Goal: Task Accomplishment & Management: Complete application form

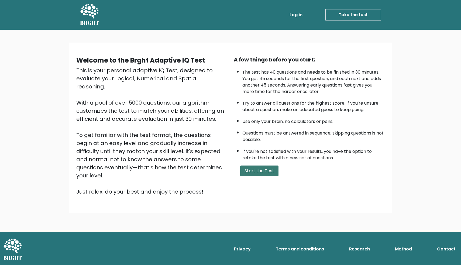
click at [257, 176] on button "Start the Test" at bounding box center [259, 170] width 38 height 11
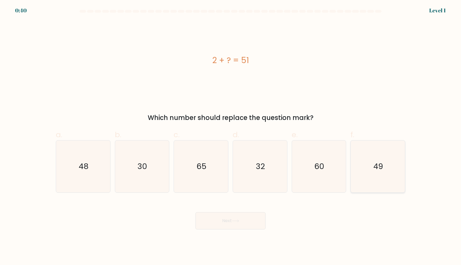
click at [371, 162] on icon "49" at bounding box center [378, 166] width 52 height 52
click at [231, 136] on input "f. 49" at bounding box center [230, 135] width 0 height 4
radio input "true"
click at [235, 225] on button "Next" at bounding box center [230, 220] width 70 height 17
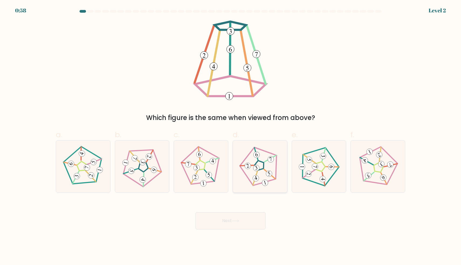
click at [263, 168] on 268 at bounding box center [259, 165] width 12 height 12
click at [231, 136] on input "d." at bounding box center [230, 135] width 0 height 4
radio input "true"
click at [237, 225] on button "Next" at bounding box center [230, 220] width 70 height 17
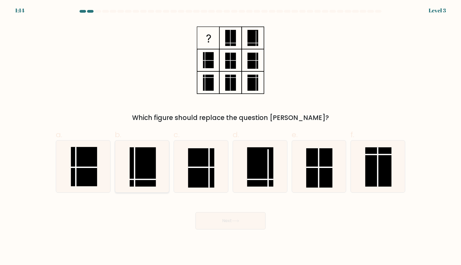
click at [138, 162] on rect at bounding box center [143, 166] width 26 height 39
click at [230, 136] on input "b." at bounding box center [230, 135] width 0 height 4
radio input "true"
click at [233, 223] on button "Next" at bounding box center [230, 220] width 70 height 17
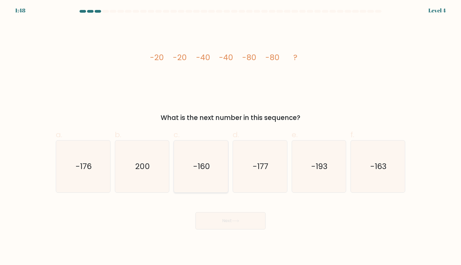
click at [207, 168] on text "-160" at bounding box center [201, 166] width 17 height 11
click at [230, 136] on input "c. -160" at bounding box center [230, 135] width 0 height 4
radio input "true"
click at [229, 220] on button "Next" at bounding box center [230, 220] width 70 height 17
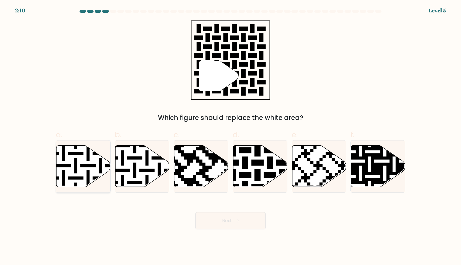
click at [91, 161] on icon at bounding box center [83, 165] width 54 height 41
click at [230, 136] on input "a." at bounding box center [230, 135] width 0 height 4
radio input "true"
click at [144, 167] on icon at bounding box center [142, 165] width 54 height 41
click at [230, 136] on input "b." at bounding box center [230, 135] width 0 height 4
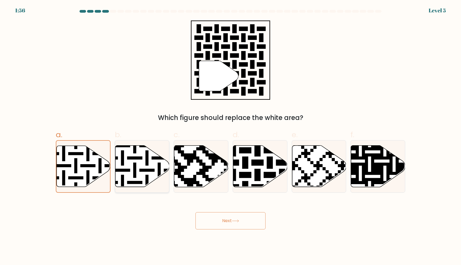
radio input "true"
click at [222, 219] on button "Next" at bounding box center [230, 220] width 70 height 17
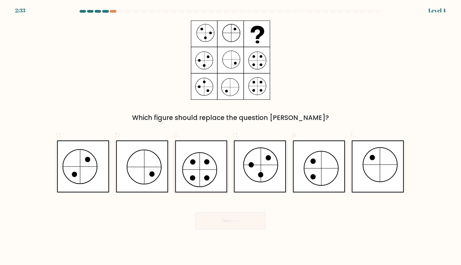
click at [218, 158] on icon at bounding box center [201, 166] width 52 height 52
click at [230, 136] on input "c." at bounding box center [230, 135] width 0 height 4
radio input "true"
click at [227, 222] on button "Next" at bounding box center [230, 220] width 70 height 17
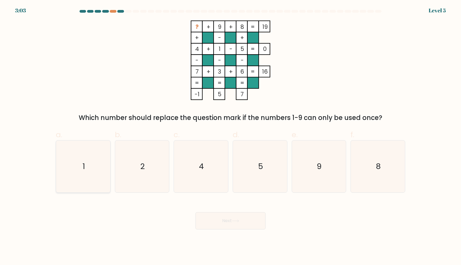
click at [102, 167] on icon "1" at bounding box center [83, 166] width 52 height 52
click at [230, 136] on input "a. 1" at bounding box center [230, 135] width 0 height 4
radio input "true"
click at [226, 218] on button "Next" at bounding box center [230, 220] width 70 height 17
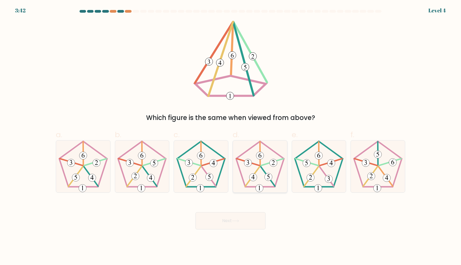
click at [258, 173] on icon at bounding box center [260, 166] width 52 height 52
click at [231, 136] on input "d." at bounding box center [230, 135] width 0 height 4
radio input "true"
click at [227, 225] on button "Next" at bounding box center [230, 220] width 70 height 17
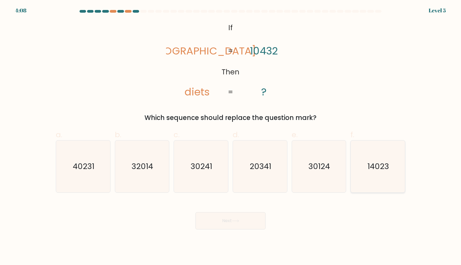
click at [361, 164] on icon "14023" at bounding box center [378, 166] width 52 height 52
click at [231, 136] on input "f. 14023" at bounding box center [230, 135] width 0 height 4
radio input "true"
click at [241, 224] on button "Next" at bounding box center [230, 220] width 70 height 17
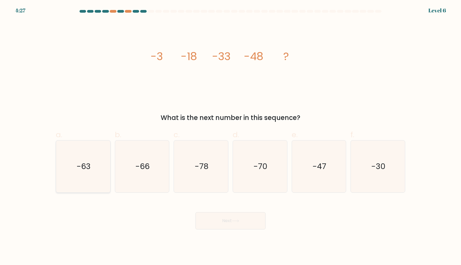
click at [97, 157] on icon "-63" at bounding box center [83, 166] width 52 height 52
click at [230, 136] on input "a. -63" at bounding box center [230, 135] width 0 height 4
radio input "true"
click at [242, 224] on button "Next" at bounding box center [230, 220] width 70 height 17
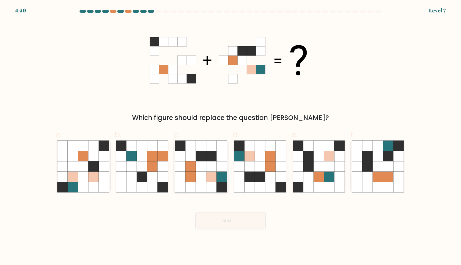
click at [192, 176] on icon at bounding box center [190, 177] width 10 height 10
click at [230, 136] on input "c." at bounding box center [230, 135] width 0 height 4
radio input "true"
click at [234, 213] on button "Next" at bounding box center [230, 220] width 70 height 17
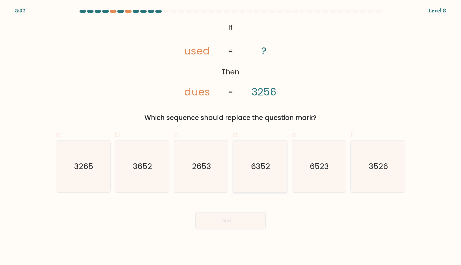
click at [257, 166] on text "6352" at bounding box center [260, 166] width 19 height 11
click at [231, 136] on input "d. 6352" at bounding box center [230, 135] width 0 height 4
radio input "true"
click at [207, 161] on text "2653" at bounding box center [201, 166] width 19 height 11
click at [230, 136] on input "c. 2653" at bounding box center [230, 135] width 0 height 4
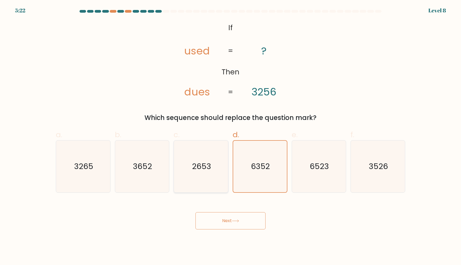
radio input "true"
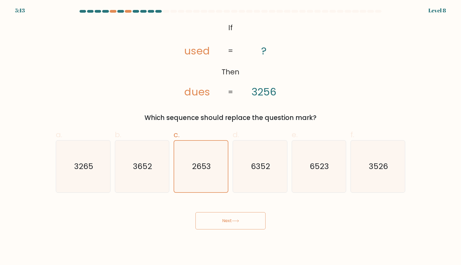
click at [225, 226] on button "Next" at bounding box center [230, 220] width 70 height 17
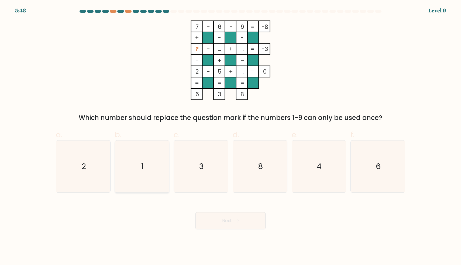
click at [130, 161] on icon "1" at bounding box center [142, 166] width 52 height 52
click at [230, 136] on input "b. 1" at bounding box center [230, 135] width 0 height 4
radio input "true"
click at [237, 220] on icon at bounding box center [235, 220] width 7 height 3
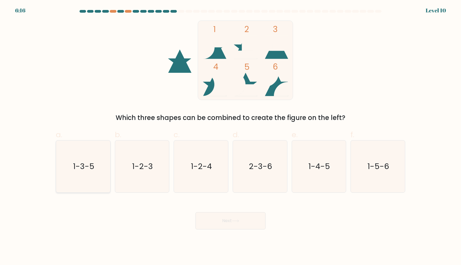
click at [99, 163] on icon "1-3-5" at bounding box center [83, 166] width 52 height 52
click at [230, 136] on input "a. 1-3-5" at bounding box center [230, 135] width 0 height 4
radio input "true"
click at [218, 82] on icon at bounding box center [214, 79] width 23 height 12
click at [312, 166] on text "1-4-5" at bounding box center [319, 166] width 22 height 11
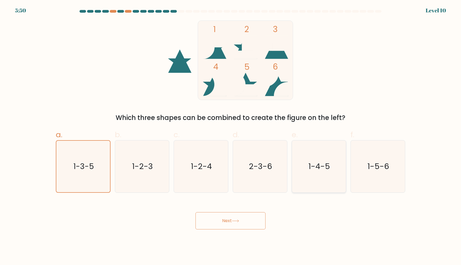
click at [231, 136] on input "e. 1-4-5" at bounding box center [230, 135] width 0 height 4
radio input "true"
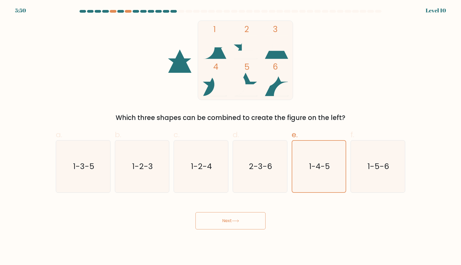
click at [246, 225] on button "Next" at bounding box center [230, 220] width 70 height 17
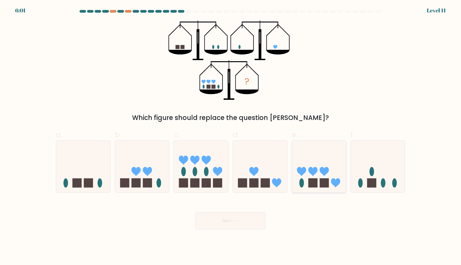
click at [319, 182] on rect at bounding box center [323, 182] width 9 height 9
click at [231, 136] on input "e." at bounding box center [230, 135] width 0 height 4
radio input "true"
click at [238, 221] on icon at bounding box center [235, 220] width 7 height 3
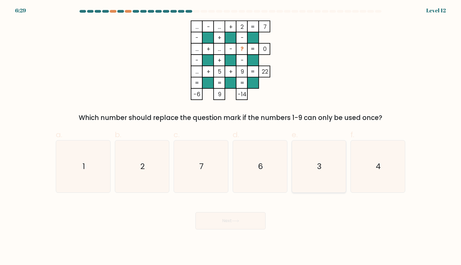
click at [327, 164] on icon "3" at bounding box center [319, 166] width 52 height 52
click at [231, 136] on input "e. 3" at bounding box center [230, 135] width 0 height 4
radio input "true"
click at [246, 224] on button "Next" at bounding box center [230, 220] width 70 height 17
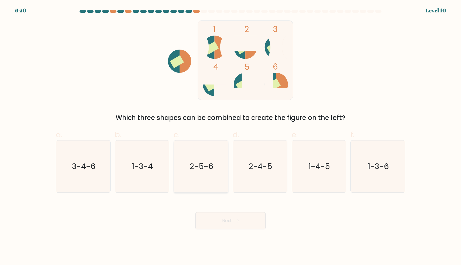
click at [205, 155] on icon "2-5-6" at bounding box center [201, 166] width 52 height 52
click at [230, 136] on input "c. 2-5-6" at bounding box center [230, 135] width 0 height 4
radio input "true"
click at [221, 223] on button "Next" at bounding box center [230, 220] width 70 height 17
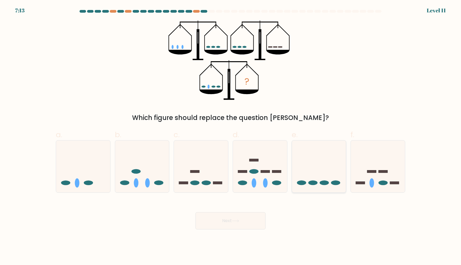
click at [313, 172] on icon at bounding box center [319, 166] width 54 height 45
click at [231, 136] on input "e." at bounding box center [230, 135] width 0 height 4
radio input "true"
click at [242, 225] on button "Next" at bounding box center [230, 220] width 70 height 17
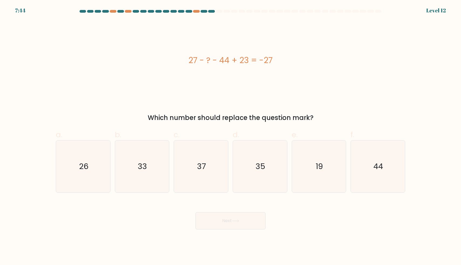
drag, startPoint x: 223, startPoint y: 60, endPoint x: 248, endPoint y: 60, distance: 25.6
click at [248, 60] on div "27 - ? - 44 + 23 = -27" at bounding box center [230, 60] width 349 height 12
click at [236, 71] on div "27 - ? - 44 + 23 = -27" at bounding box center [230, 59] width 349 height 79
click at [147, 153] on icon "33" at bounding box center [142, 166] width 52 height 52
click at [230, 136] on input "b. 33" at bounding box center [230, 135] width 0 height 4
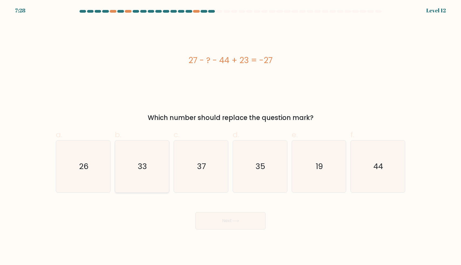
radio input "true"
click at [308, 159] on icon "19" at bounding box center [319, 166] width 52 height 52
click at [231, 136] on input "e. 19" at bounding box center [230, 135] width 0 height 4
radio input "true"
click at [259, 159] on icon "35" at bounding box center [260, 166] width 52 height 52
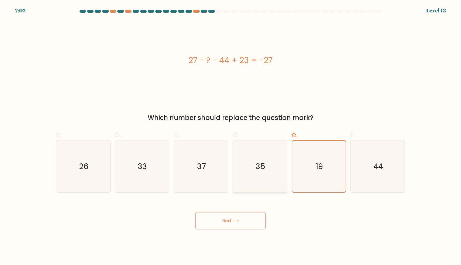
click at [231, 136] on input "d. 35" at bounding box center [230, 135] width 0 height 4
radio input "true"
click at [158, 161] on icon "33" at bounding box center [142, 166] width 52 height 52
click at [230, 136] on input "b. 33" at bounding box center [230, 135] width 0 height 4
radio input "true"
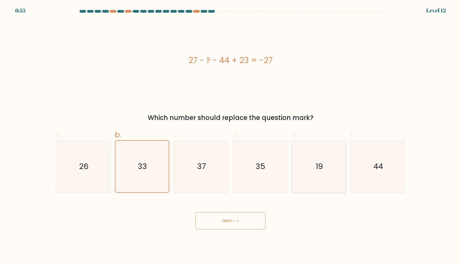
click at [295, 163] on icon "19" at bounding box center [319, 166] width 52 height 52
click at [231, 136] on input "e. 19" at bounding box center [230, 135] width 0 height 4
radio input "true"
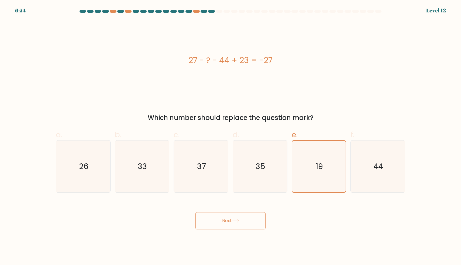
click at [231, 220] on button "Next" at bounding box center [230, 220] width 70 height 17
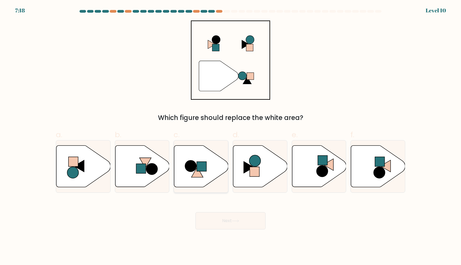
click at [202, 169] on rect at bounding box center [202, 167] width 10 height 10
click at [230, 136] on input "c." at bounding box center [230, 135] width 0 height 4
radio input "true"
click at [221, 223] on button "Next" at bounding box center [230, 220] width 70 height 17
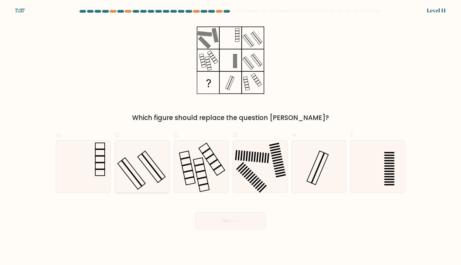
click at [149, 151] on icon at bounding box center [142, 166] width 52 height 52
click at [230, 136] on input "b." at bounding box center [230, 135] width 0 height 4
radio input "true"
click at [320, 159] on icon at bounding box center [319, 166] width 52 height 52
click at [231, 136] on input "e." at bounding box center [230, 135] width 0 height 4
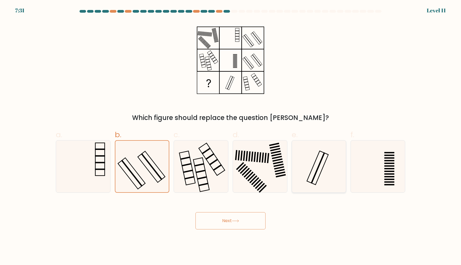
radio input "true"
click at [363, 165] on icon at bounding box center [378, 166] width 52 height 52
click at [231, 136] on input "f." at bounding box center [230, 135] width 0 height 4
radio input "true"
click at [252, 169] on icon at bounding box center [260, 166] width 52 height 52
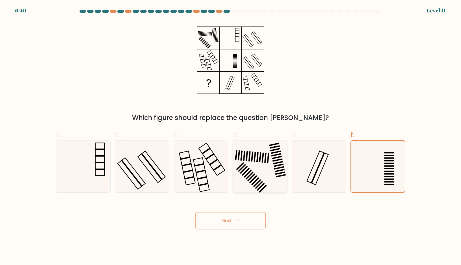
click at [231, 136] on input "d." at bounding box center [230, 135] width 0 height 4
radio input "true"
click at [202, 165] on icon at bounding box center [201, 166] width 52 height 52
click at [230, 136] on input "c." at bounding box center [230, 135] width 0 height 4
radio input "true"
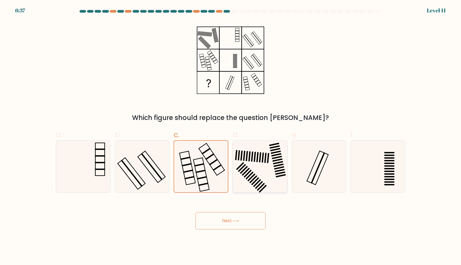
click at [244, 173] on rect at bounding box center [245, 172] width 8 height 8
click at [231, 136] on input "d." at bounding box center [230, 135] width 0 height 4
radio input "true"
click at [212, 171] on icon at bounding box center [201, 166] width 52 height 52
click at [230, 136] on input "c." at bounding box center [230, 135] width 0 height 4
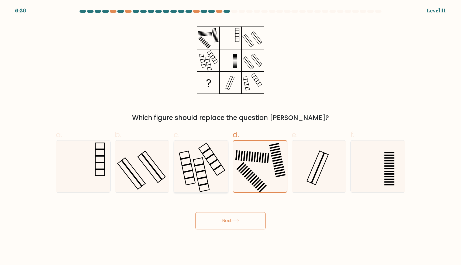
radio input "true"
click at [253, 166] on icon at bounding box center [260, 166] width 52 height 52
click at [231, 136] on input "d." at bounding box center [230, 135] width 0 height 4
radio input "true"
click at [231, 219] on button "Next" at bounding box center [230, 220] width 70 height 17
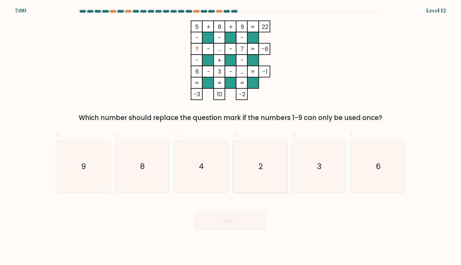
click at [255, 149] on icon "2" at bounding box center [260, 166] width 52 height 52
click at [231, 136] on input "d. 2" at bounding box center [230, 135] width 0 height 4
radio input "true"
click at [236, 219] on button "Next" at bounding box center [230, 220] width 70 height 17
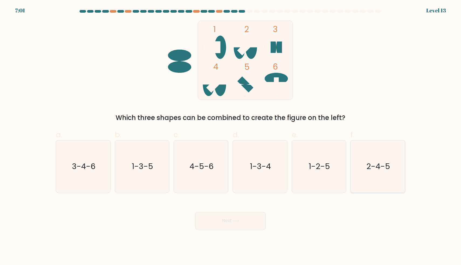
click at [372, 165] on text "2-4-5" at bounding box center [378, 166] width 24 height 11
click at [231, 136] on input "f. 2-4-5" at bounding box center [230, 135] width 0 height 4
radio input "true"
click at [254, 215] on button "Next" at bounding box center [230, 220] width 70 height 17
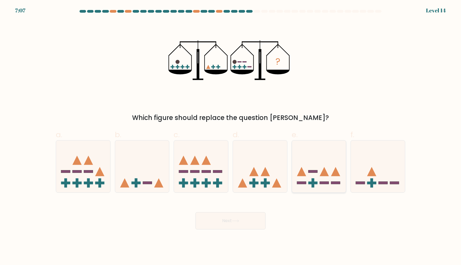
click at [310, 176] on icon at bounding box center [319, 166] width 54 height 45
click at [231, 136] on input "e." at bounding box center [230, 135] width 0 height 4
radio input "true"
click at [247, 213] on button "Next" at bounding box center [230, 220] width 70 height 17
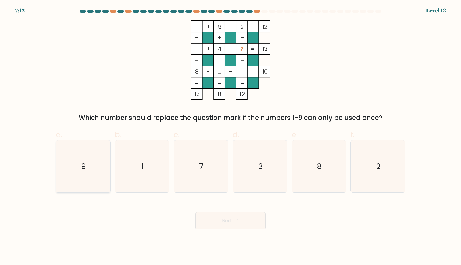
click at [80, 178] on icon "9" at bounding box center [83, 166] width 52 height 52
click at [230, 136] on input "a. 9" at bounding box center [230, 135] width 0 height 4
radio input "true"
click at [199, 165] on text "7" at bounding box center [201, 166] width 4 height 11
click at [230, 136] on input "c. 7" at bounding box center [230, 135] width 0 height 4
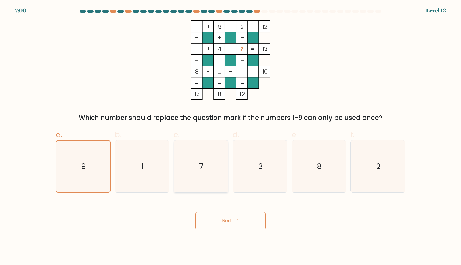
radio input "true"
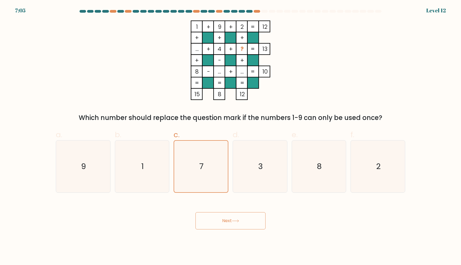
click at [227, 217] on button "Next" at bounding box center [230, 220] width 70 height 17
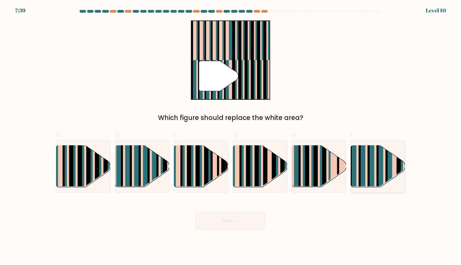
click at [380, 165] on rect at bounding box center [380, 171] width 5 height 54
click at [231, 136] on input "f." at bounding box center [230, 135] width 0 height 4
radio input "true"
click at [251, 216] on button "Next" at bounding box center [230, 220] width 70 height 17
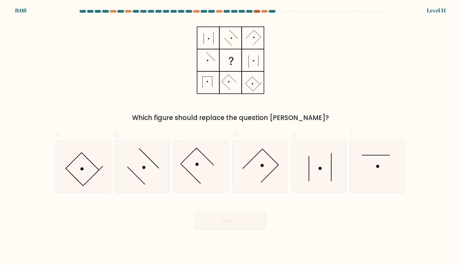
click at [257, 11] on div at bounding box center [256, 11] width 6 height 3
click at [362, 166] on icon at bounding box center [378, 166] width 52 height 52
click at [231, 136] on input "f." at bounding box center [230, 135] width 0 height 4
radio input "true"
click at [222, 219] on button "Next" at bounding box center [230, 220] width 70 height 17
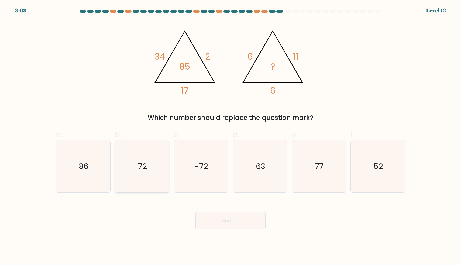
click at [148, 166] on icon "72" at bounding box center [142, 166] width 52 height 52
click at [230, 136] on input "b. 72" at bounding box center [230, 135] width 0 height 4
radio input "true"
click at [227, 227] on button "Next" at bounding box center [230, 220] width 70 height 17
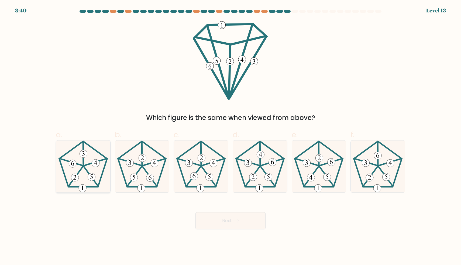
click at [95, 153] on icon at bounding box center [83, 166] width 52 height 52
click at [230, 136] on input "a." at bounding box center [230, 135] width 0 height 4
radio input "true"
click at [205, 167] on icon at bounding box center [201, 166] width 52 height 52
click at [230, 136] on input "c." at bounding box center [230, 135] width 0 height 4
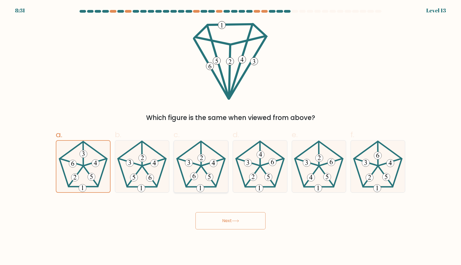
radio input "true"
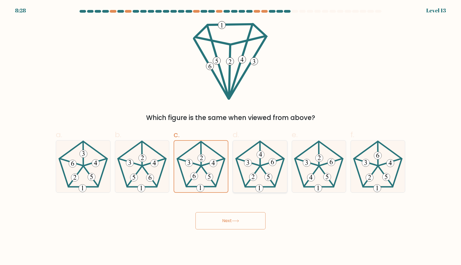
click at [265, 171] on icon at bounding box center [260, 166] width 52 height 52
click at [231, 136] on input "d." at bounding box center [230, 135] width 0 height 4
radio input "true"
click at [238, 218] on button "Next" at bounding box center [230, 220] width 70 height 17
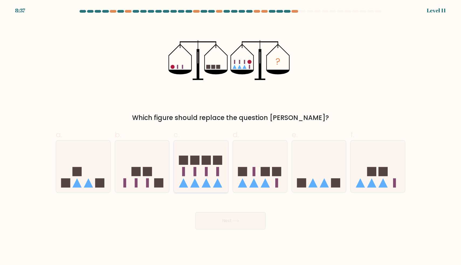
click at [204, 173] on icon at bounding box center [201, 166] width 54 height 45
click at [230, 136] on input "c." at bounding box center [230, 135] width 0 height 4
radio input "true"
click at [216, 217] on button "Next" at bounding box center [230, 220] width 70 height 17
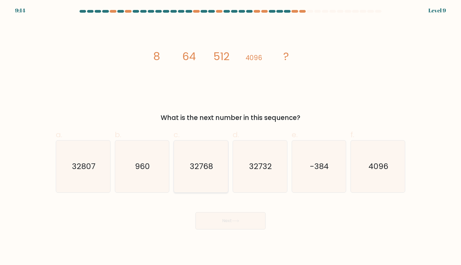
click at [204, 158] on icon "32768" at bounding box center [201, 166] width 52 height 52
click at [230, 136] on input "c. 32768" at bounding box center [230, 135] width 0 height 4
radio input "true"
click at [248, 187] on icon "32732" at bounding box center [260, 166] width 52 height 52
click at [231, 136] on input "d. 32732" at bounding box center [230, 135] width 0 height 4
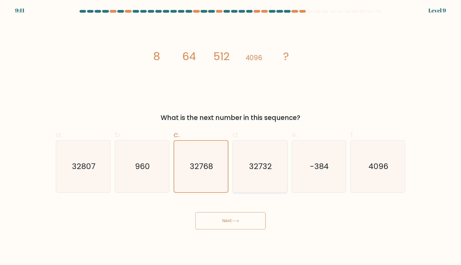
radio input "true"
click at [237, 220] on icon at bounding box center [235, 220] width 7 height 3
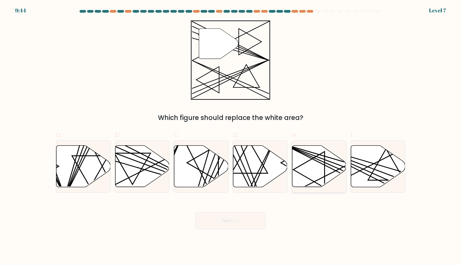
click at [319, 173] on icon at bounding box center [319, 165] width 54 height 41
click at [231, 136] on input "e." at bounding box center [230, 135] width 0 height 4
radio input "true"
click at [244, 220] on button "Next" at bounding box center [230, 220] width 70 height 17
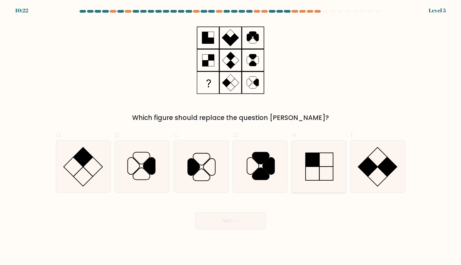
click at [310, 172] on icon at bounding box center [319, 166] width 52 height 52
click at [231, 136] on input "e." at bounding box center [230, 135] width 0 height 4
radio input "true"
click at [241, 222] on button "Next" at bounding box center [230, 220] width 70 height 17
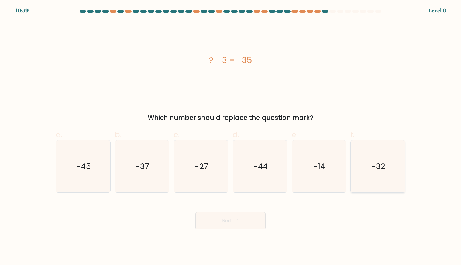
click at [381, 168] on text "-32" at bounding box center [378, 166] width 14 height 11
click at [231, 136] on input "f. -32" at bounding box center [230, 135] width 0 height 4
radio input "true"
click at [263, 217] on button "Next" at bounding box center [230, 220] width 70 height 17
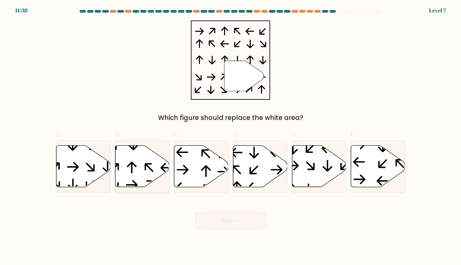
click at [135, 163] on icon at bounding box center [142, 165] width 54 height 41
click at [230, 136] on input "b." at bounding box center [230, 135] width 0 height 4
radio input "true"
click at [208, 218] on button "Next" at bounding box center [230, 220] width 70 height 17
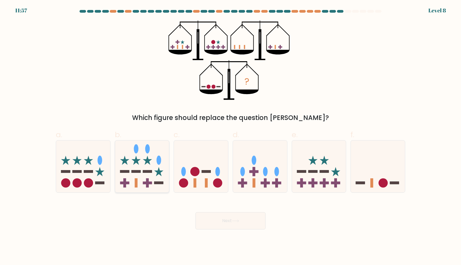
click at [133, 169] on icon at bounding box center [142, 166] width 54 height 45
click at [230, 136] on input "b." at bounding box center [230, 135] width 0 height 4
radio input "true"
click at [236, 219] on icon at bounding box center [235, 220] width 7 height 3
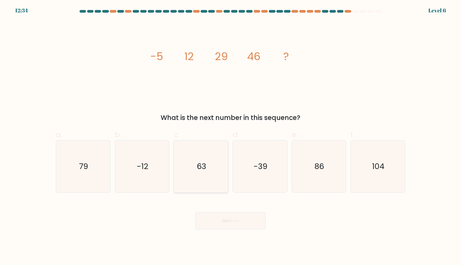
click at [203, 153] on icon "63" at bounding box center [201, 166] width 52 height 52
click at [230, 136] on input "c. 63" at bounding box center [230, 135] width 0 height 4
radio input "true"
click at [88, 175] on icon "79" at bounding box center [83, 166] width 52 height 52
click at [230, 136] on input "a. 79" at bounding box center [230, 135] width 0 height 4
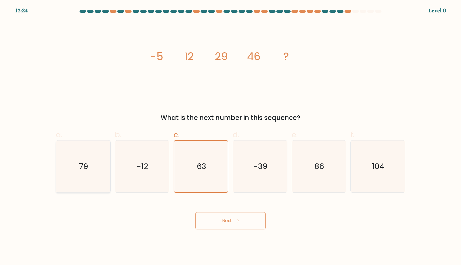
radio input "true"
click at [211, 157] on icon "63" at bounding box center [201, 166] width 52 height 52
click at [230, 136] on input "c. 63" at bounding box center [230, 135] width 0 height 4
radio input "true"
click at [236, 226] on button "Next" at bounding box center [230, 220] width 70 height 17
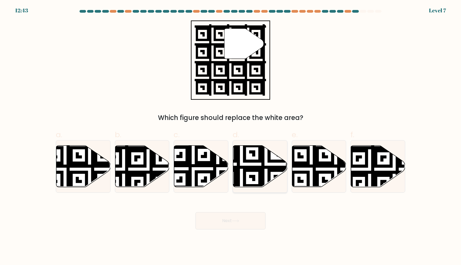
click at [252, 176] on icon at bounding box center [241, 189] width 98 height 98
click at [231, 136] on input "d." at bounding box center [230, 135] width 0 height 4
radio input "true"
click at [232, 221] on button "Next" at bounding box center [230, 220] width 70 height 17
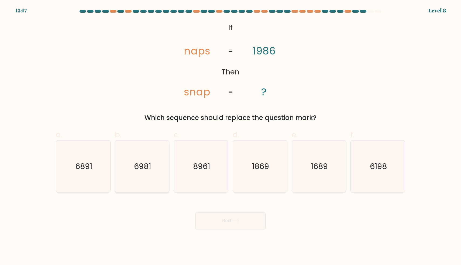
click at [142, 171] on text "6981" at bounding box center [142, 166] width 17 height 11
click at [230, 136] on input "b. 6981" at bounding box center [230, 135] width 0 height 4
radio input "true"
click at [374, 160] on icon "6198" at bounding box center [378, 166] width 52 height 52
click at [231, 136] on input "f. 6198" at bounding box center [230, 135] width 0 height 4
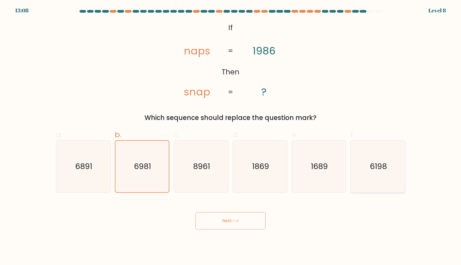
radio input "true"
click at [245, 223] on button "Next" at bounding box center [230, 220] width 70 height 17
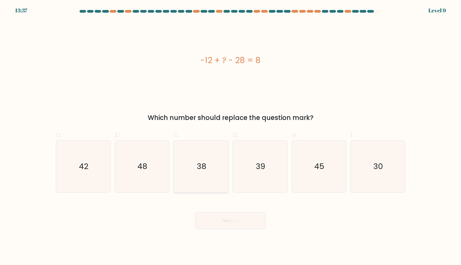
click at [204, 173] on icon "38" at bounding box center [201, 166] width 52 height 52
click at [230, 136] on input "c. 38" at bounding box center [230, 135] width 0 height 4
radio input "true"
click at [368, 165] on icon "30" at bounding box center [378, 166] width 52 height 52
click at [231, 136] on input "f. 30" at bounding box center [230, 135] width 0 height 4
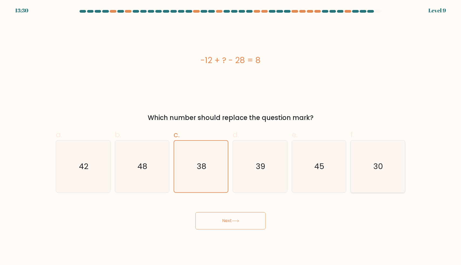
radio input "true"
click at [84, 171] on text "42" at bounding box center [83, 166] width 9 height 11
click at [230, 136] on input "a. 42" at bounding box center [230, 135] width 0 height 4
radio input "true"
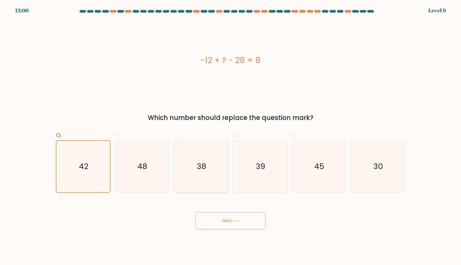
click at [192, 161] on icon "38" at bounding box center [201, 166] width 52 height 52
click at [230, 136] on input "c. 38" at bounding box center [230, 135] width 0 height 4
radio input "true"
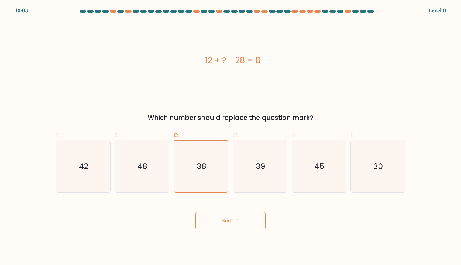
click at [227, 217] on button "Next" at bounding box center [230, 220] width 70 height 17
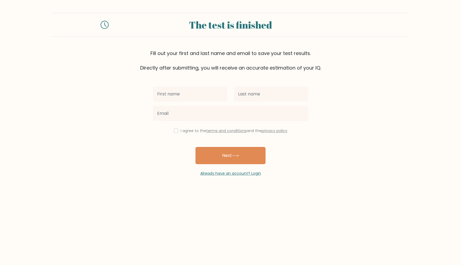
click at [192, 100] on input "text" at bounding box center [190, 93] width 74 height 15
type input "[PERSON_NAME]"
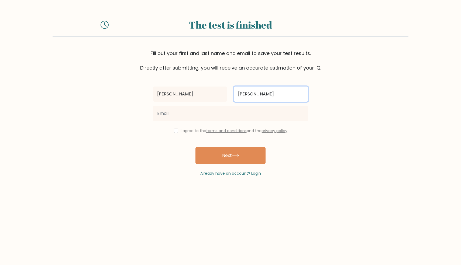
type input "[PERSON_NAME]"
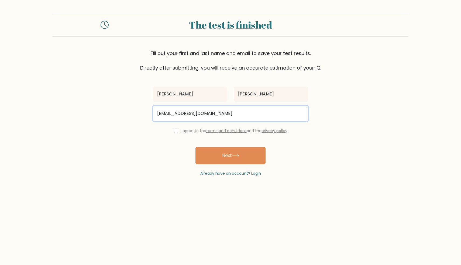
click at [190, 116] on input "bajesadam@gmail.com" at bounding box center [230, 113] width 155 height 15
type input "q"
type input "adam_bajes@hotmail.com"
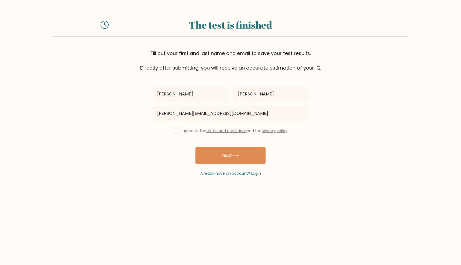
click at [174, 130] on input "checkbox" at bounding box center [176, 130] width 4 height 4
checkbox input "true"
click at [226, 160] on button "Next" at bounding box center [230, 155] width 70 height 17
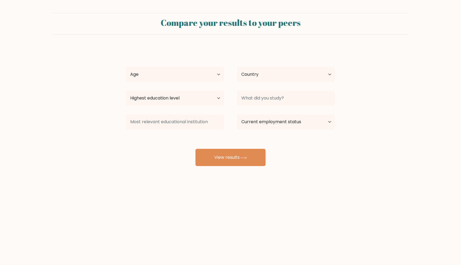
select select "[PERSON_NAME]"
select select "25_34"
select select "bachelors_degree"
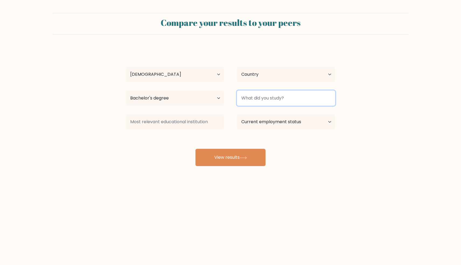
click at [248, 99] on input at bounding box center [286, 98] width 98 height 15
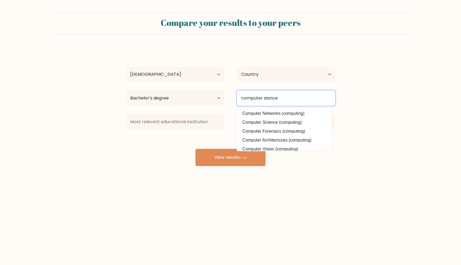
paste input "cience"
type input "computer science"
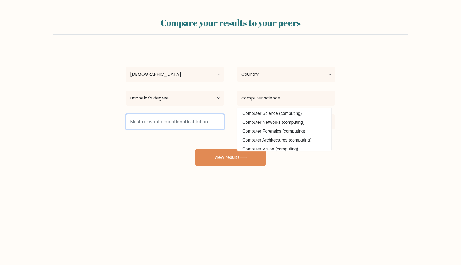
click at [178, 123] on input at bounding box center [175, 121] width 98 height 15
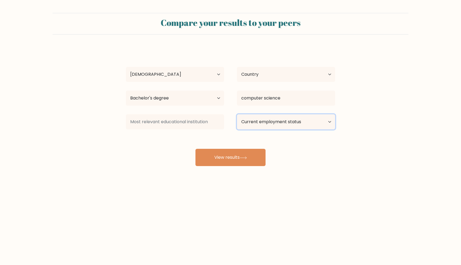
select select "employed"
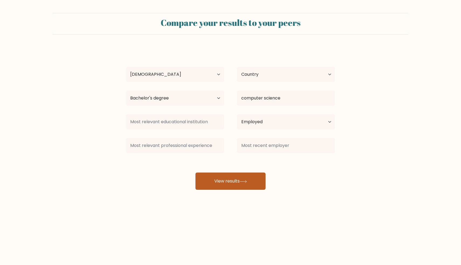
click at [235, 183] on button "View results" at bounding box center [230, 180] width 70 height 17
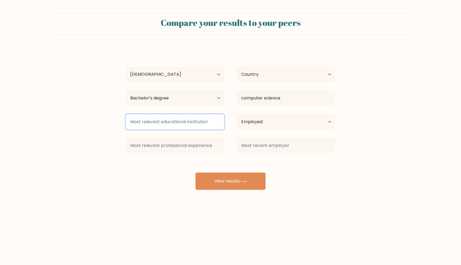
click at [166, 122] on input at bounding box center [175, 121] width 98 height 15
type input "\"
type input "PSUT"
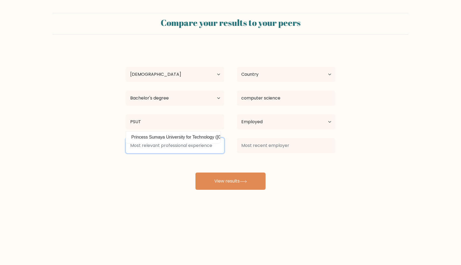
click at [180, 152] on input at bounding box center [175, 145] width 98 height 15
paste input "computer science"
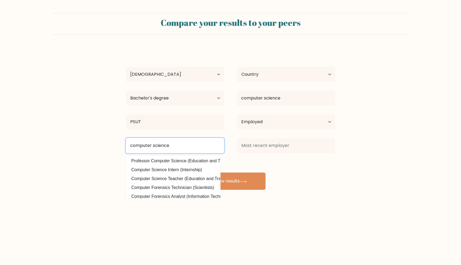
type input "computer science"
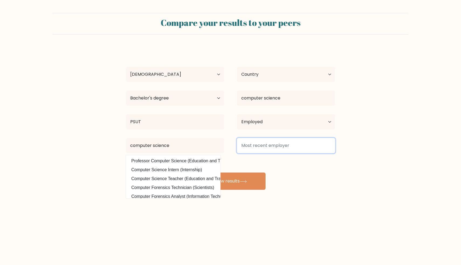
click at [260, 147] on input at bounding box center [286, 145] width 98 height 15
paste input "computer science"
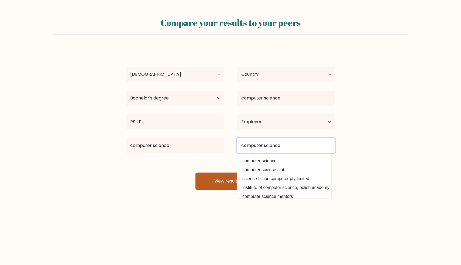
type input "computer science"
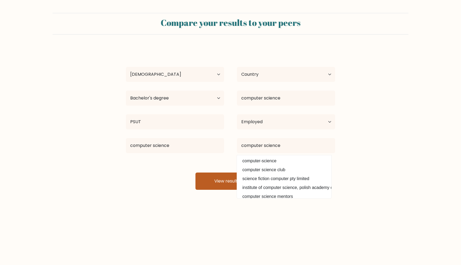
click at [240, 185] on button "View results" at bounding box center [230, 180] width 70 height 17
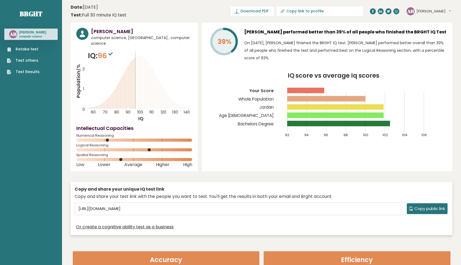
click at [144, 88] on icon at bounding box center [144, 83] width 0 height 51
click at [140, 88] on text "140" at bounding box center [135, 80] width 119 height 69
